Goal: Information Seeking & Learning: Find specific fact

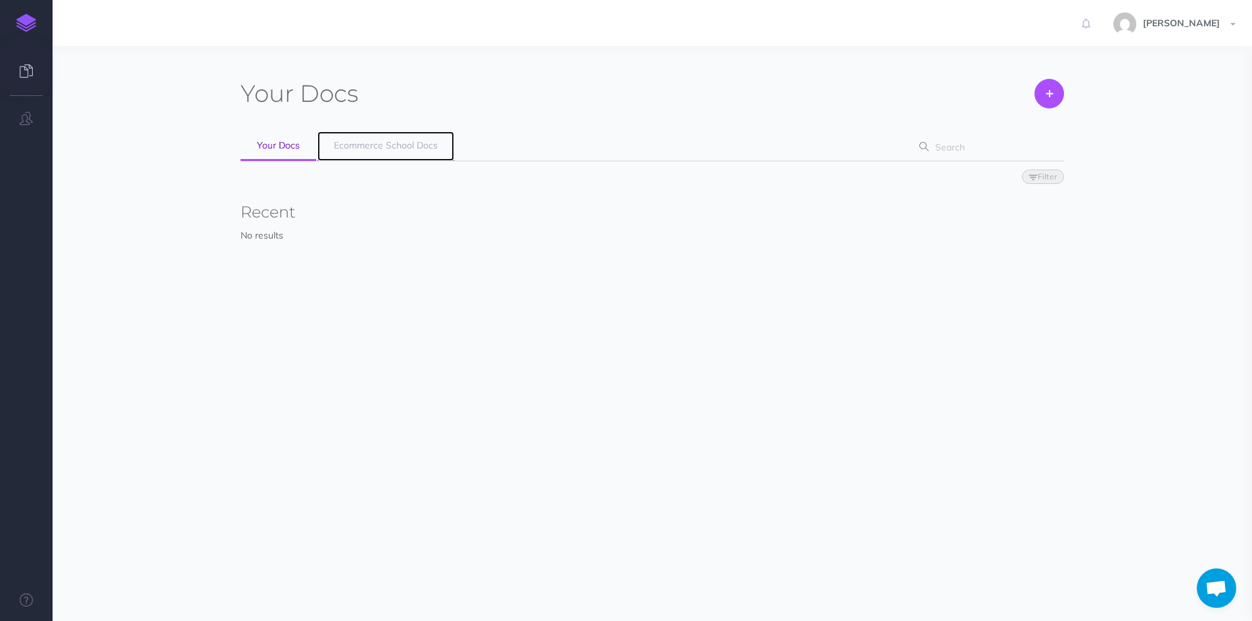
click at [372, 140] on span "Ecommerce School Docs" at bounding box center [386, 145] width 104 height 12
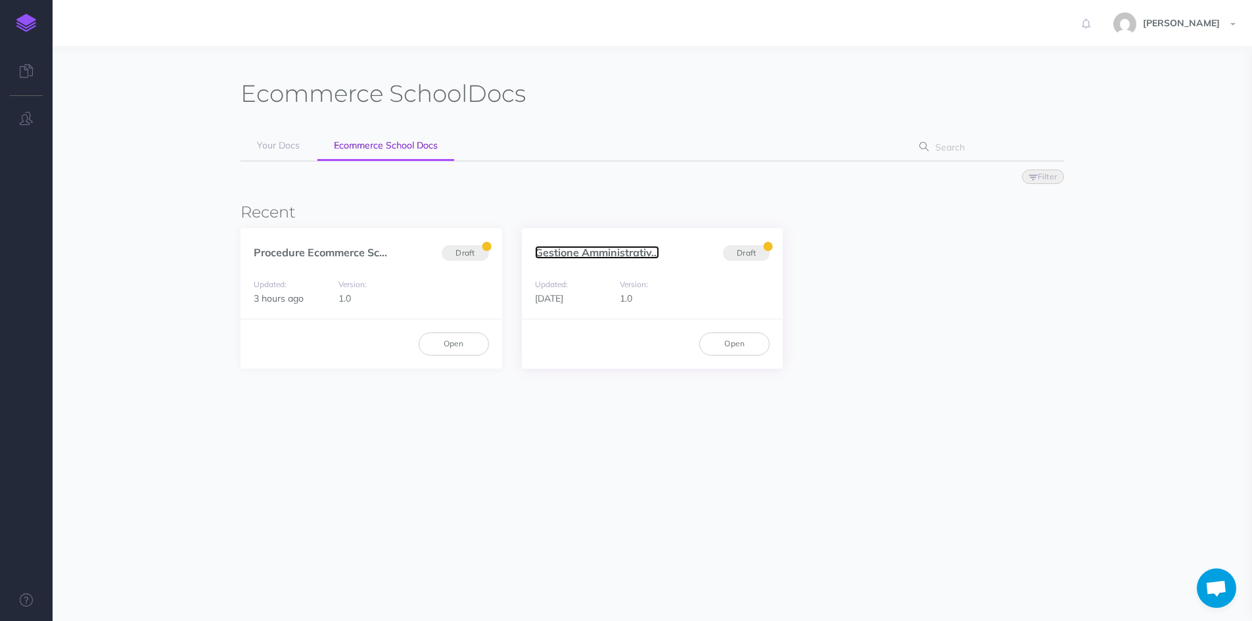
click at [572, 249] on link "Gestione Amministrativ..." at bounding box center [597, 252] width 124 height 13
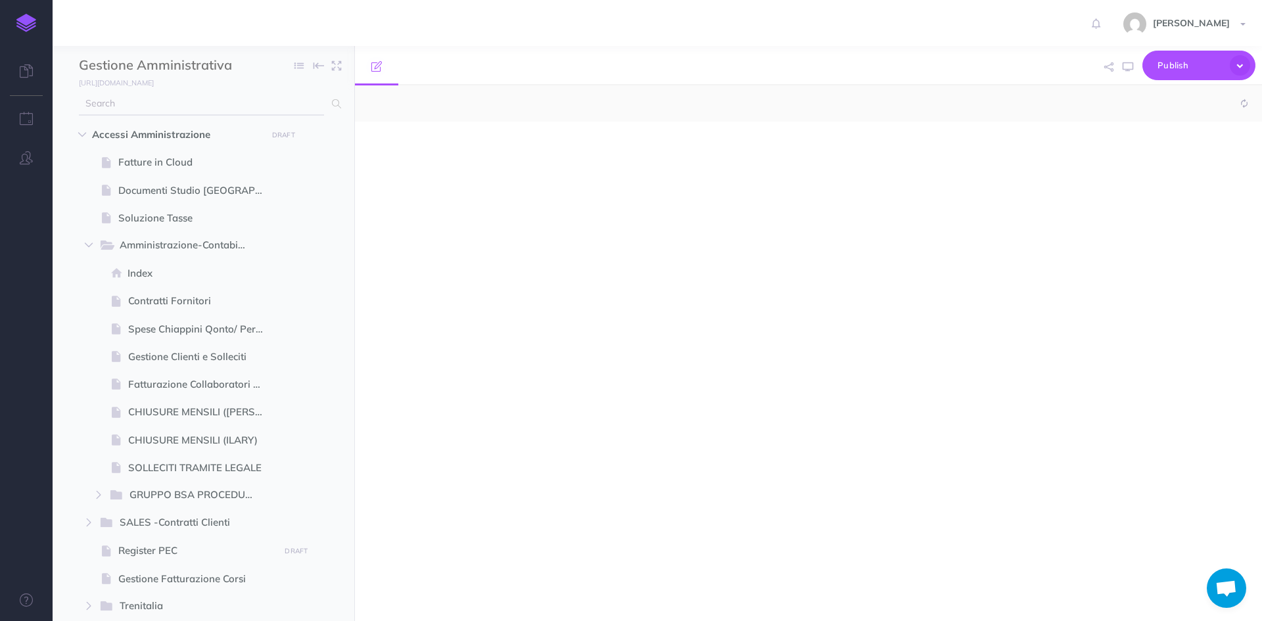
click at [114, 98] on input "text" at bounding box center [201, 104] width 245 height 24
select select "null"
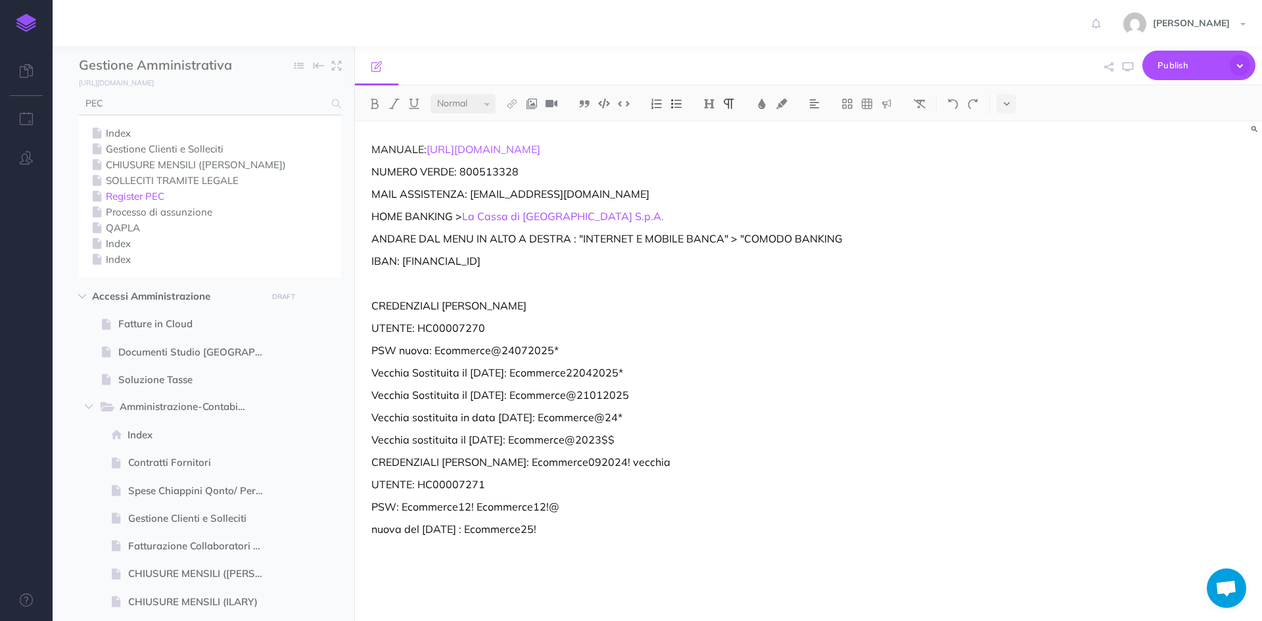
type input "PEC"
click at [145, 198] on link "Register PEC" at bounding box center [210, 197] width 243 height 16
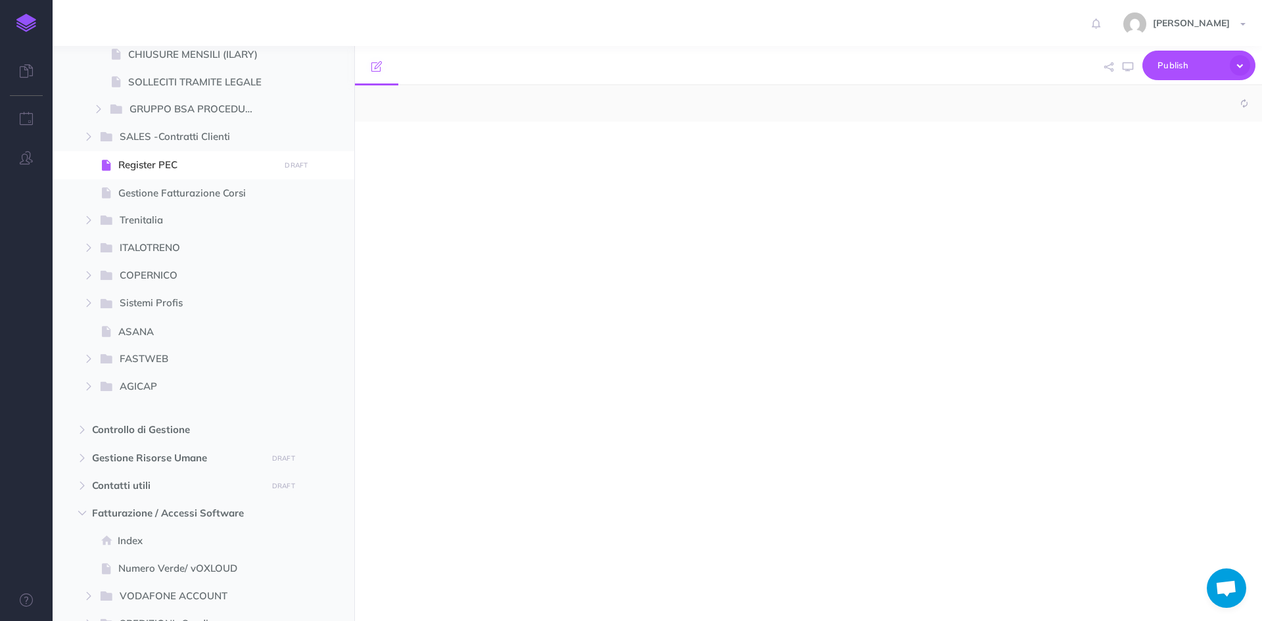
scroll to position [432, 0]
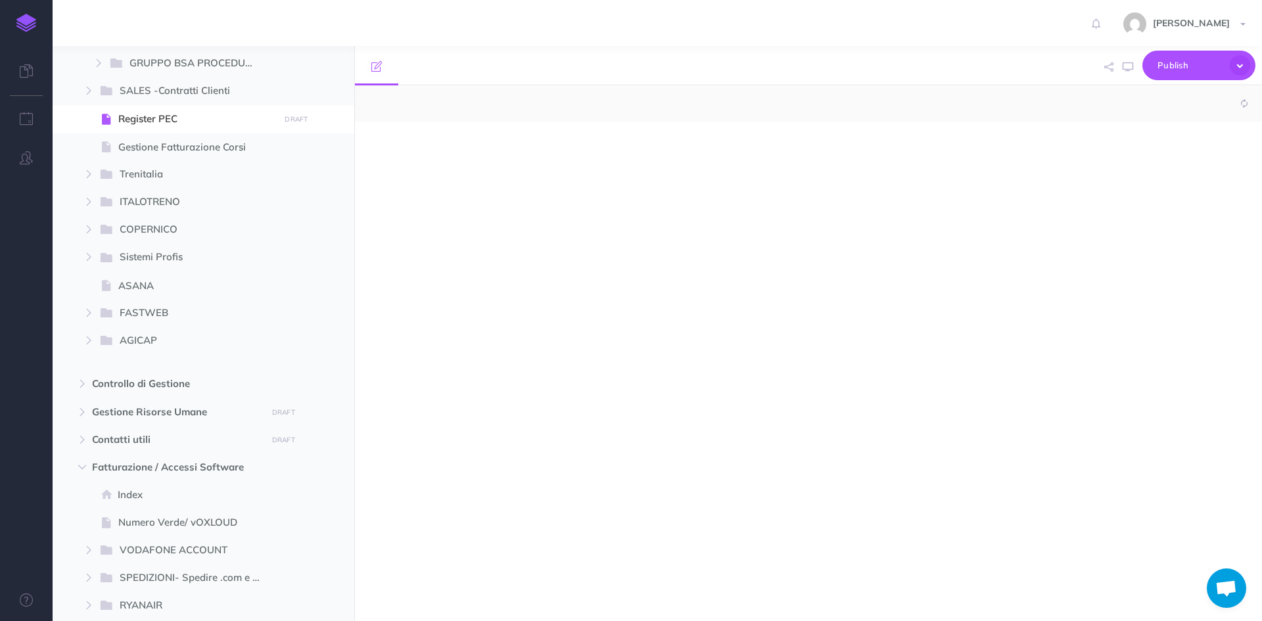
select select "null"
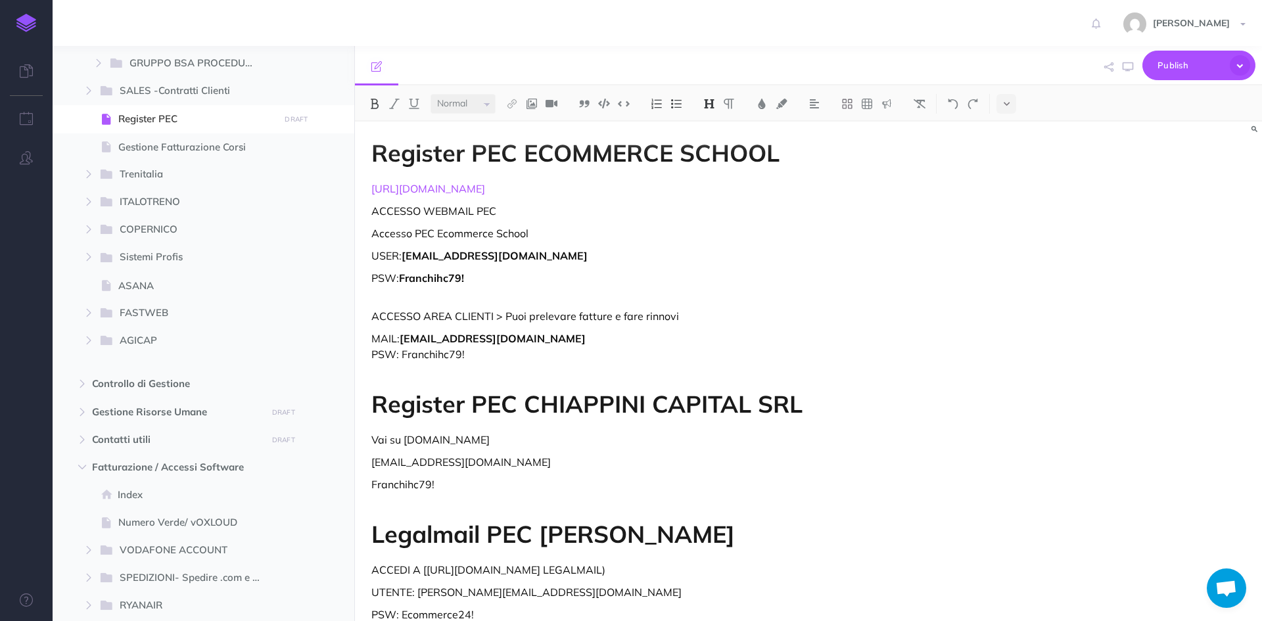
scroll to position [0, 0]
drag, startPoint x: 488, startPoint y: 193, endPoint x: 369, endPoint y: 190, distance: 119.0
click at [369, 190] on div "Register PEC ECOMMERCE SCHOOL [URL][DOMAIN_NAME] ACCESSO WEBMAIL PEC Accesso PE…" at bounding box center [672, 408] width 635 height 573
copy link "[URL][DOMAIN_NAME]"
drag, startPoint x: 574, startPoint y: 258, endPoint x: 405, endPoint y: 256, distance: 169.0
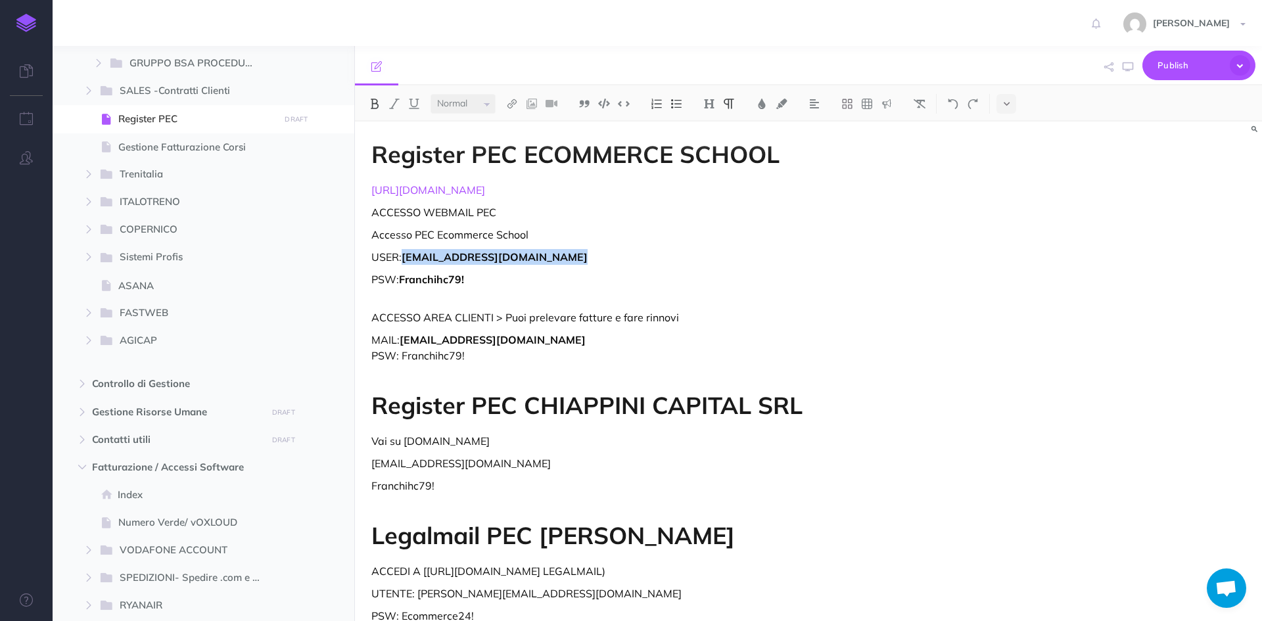
click at [405, 256] on p "USER: [EMAIL_ADDRESS][DOMAIN_NAME]" at bounding box center [672, 257] width 602 height 16
copy strong "[EMAIL_ADDRESS][DOMAIN_NAME]"
drag, startPoint x: 439, startPoint y: 281, endPoint x: 402, endPoint y: 278, distance: 36.9
click at [402, 278] on p "PSW: Franchihc79!" at bounding box center [672, 288] width 602 height 32
copy strong "Franchihc79!"
